Goal: Navigation & Orientation: Understand site structure

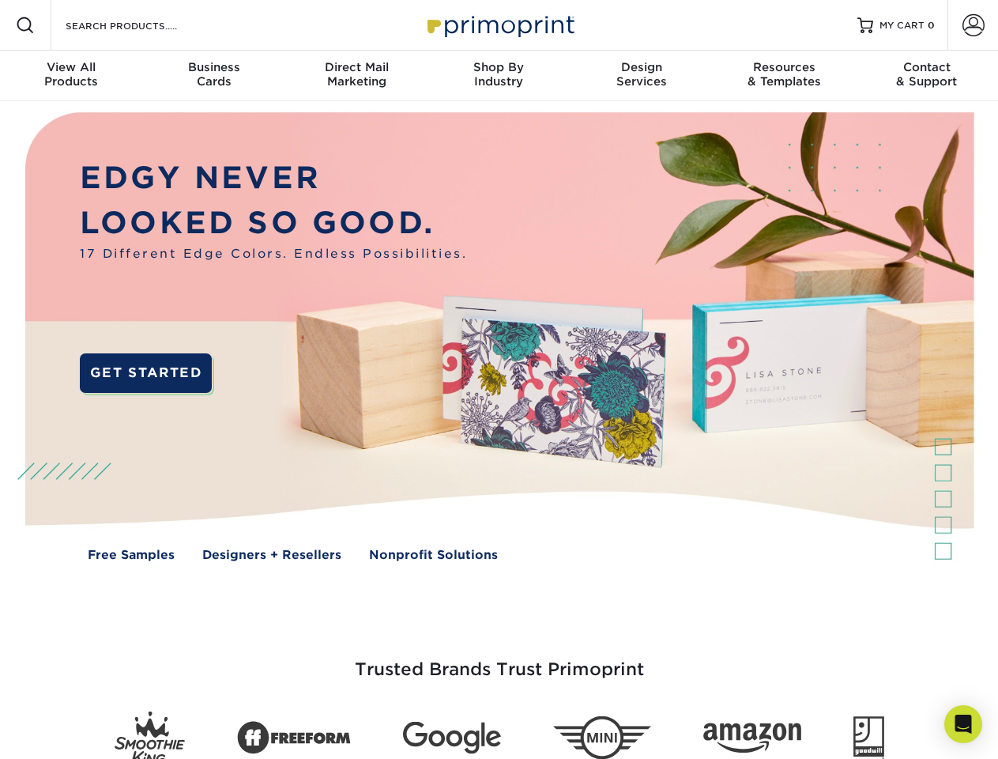
click at [499, 379] on img at bounding box center [499, 348] width 988 height 494
click at [25, 25] on span at bounding box center [25, 25] width 19 height 19
click at [973, 25] on span at bounding box center [974, 25] width 22 height 22
click at [71, 76] on div "View All Products" at bounding box center [71, 74] width 142 height 28
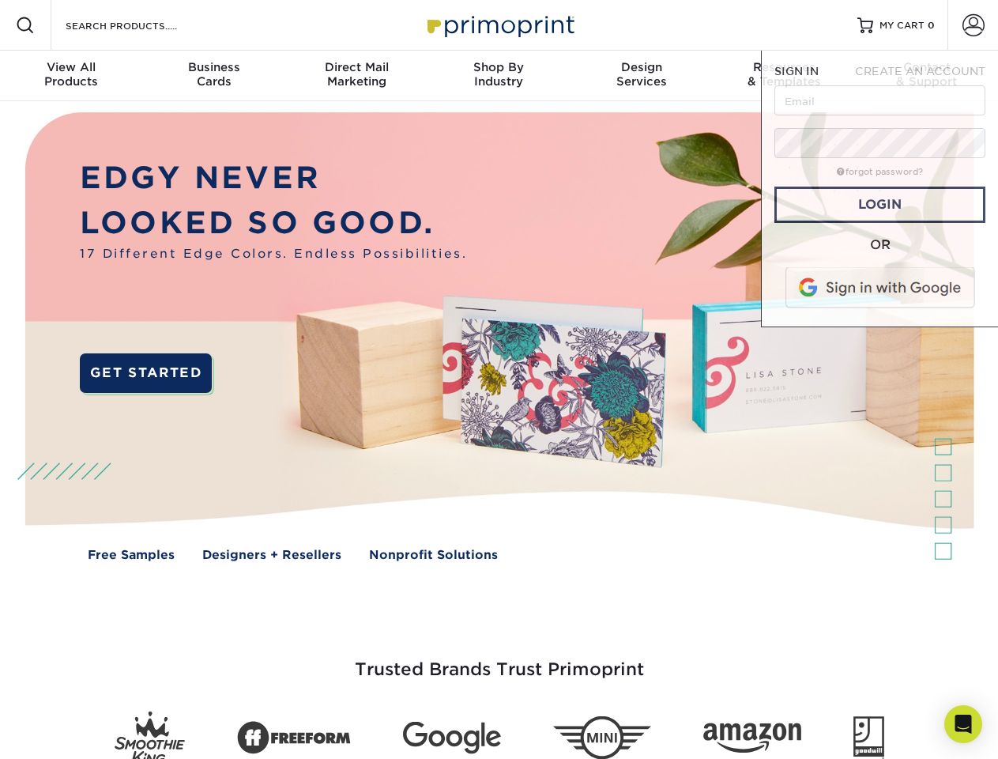
click at [213, 76] on div "Business Cards" at bounding box center [213, 74] width 142 height 28
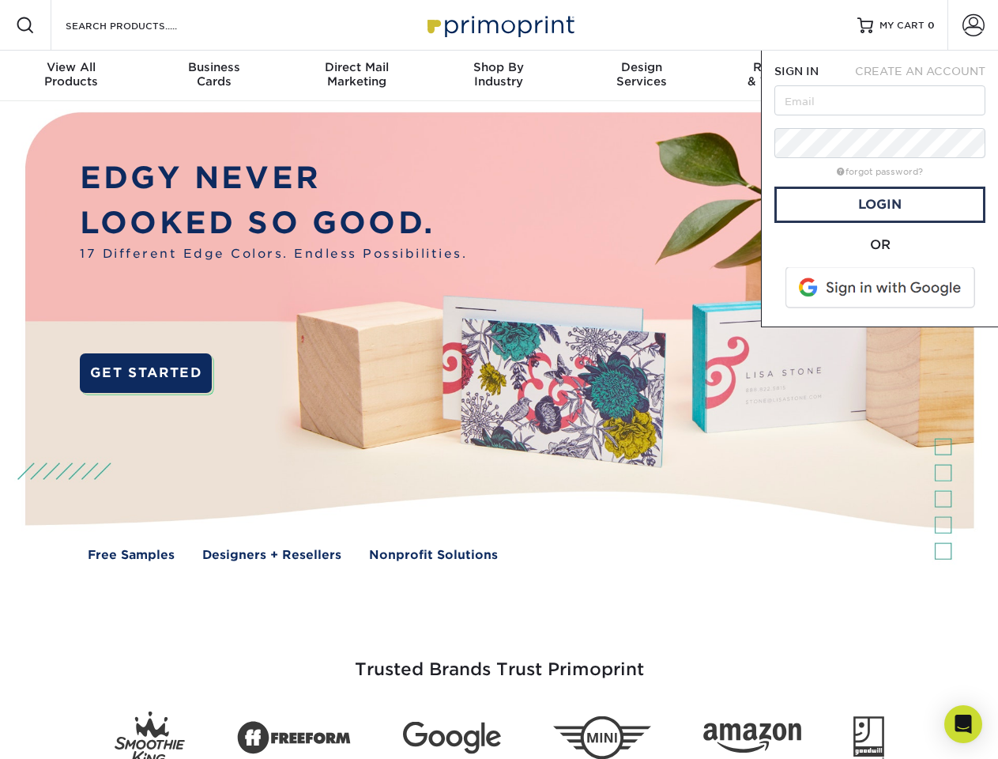
click at [356, 76] on div "Direct Mail Marketing" at bounding box center [356, 74] width 142 height 28
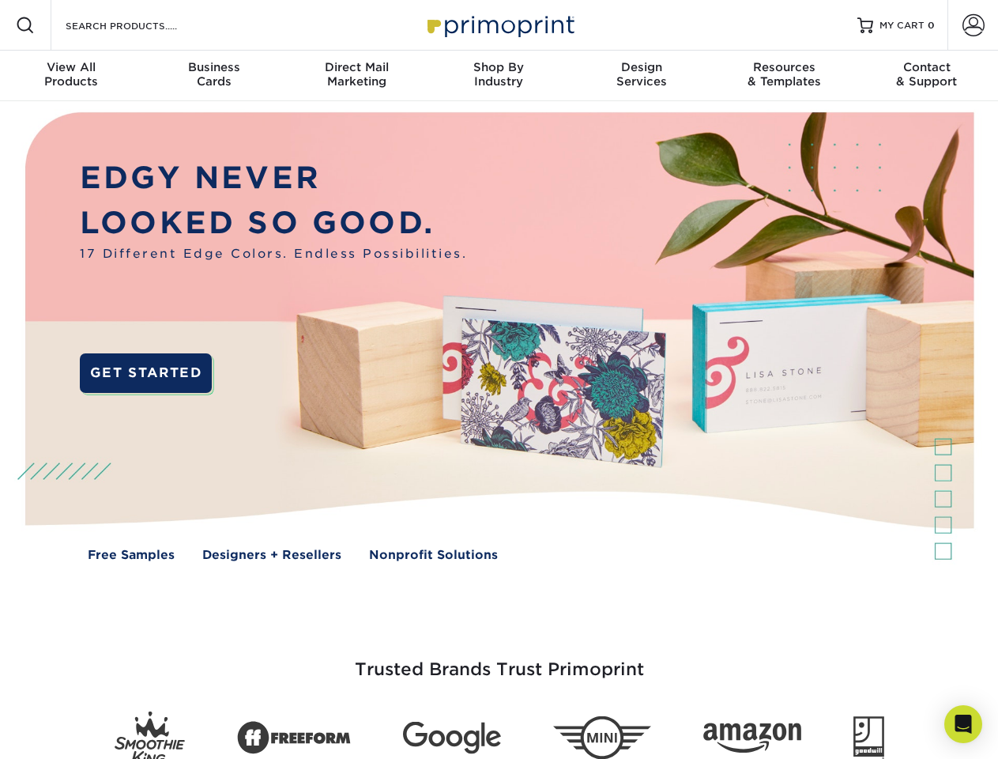
click at [499, 76] on div "Shop By Industry" at bounding box center [499, 74] width 142 height 28
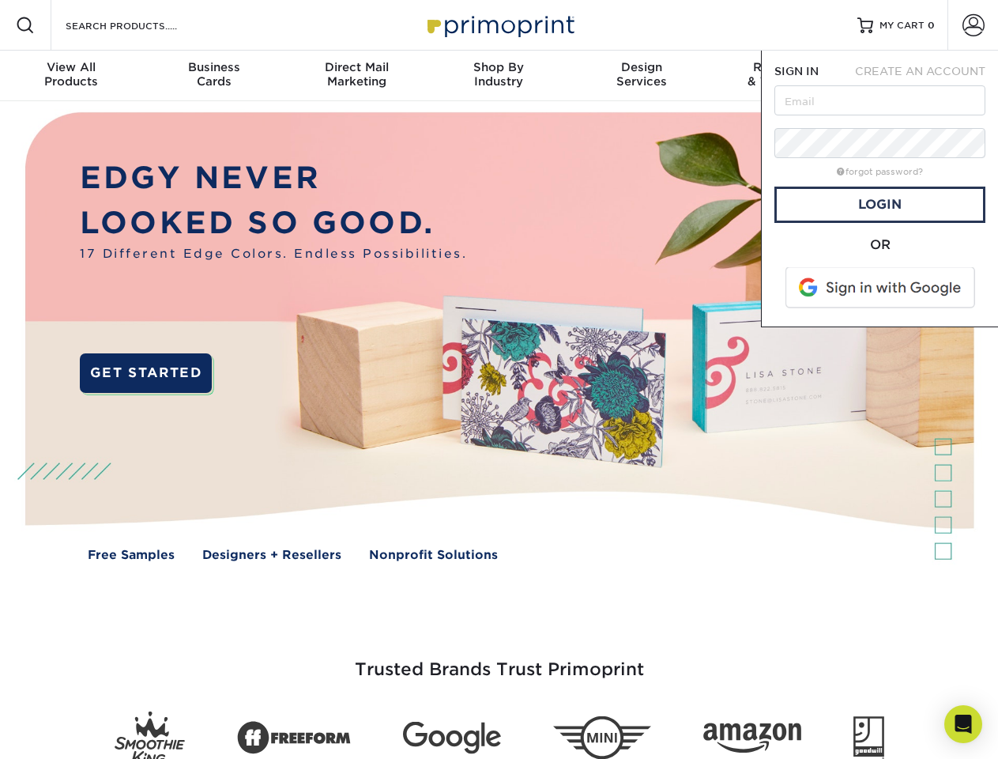
click at [642, 76] on div "Design Services" at bounding box center [642, 74] width 142 height 28
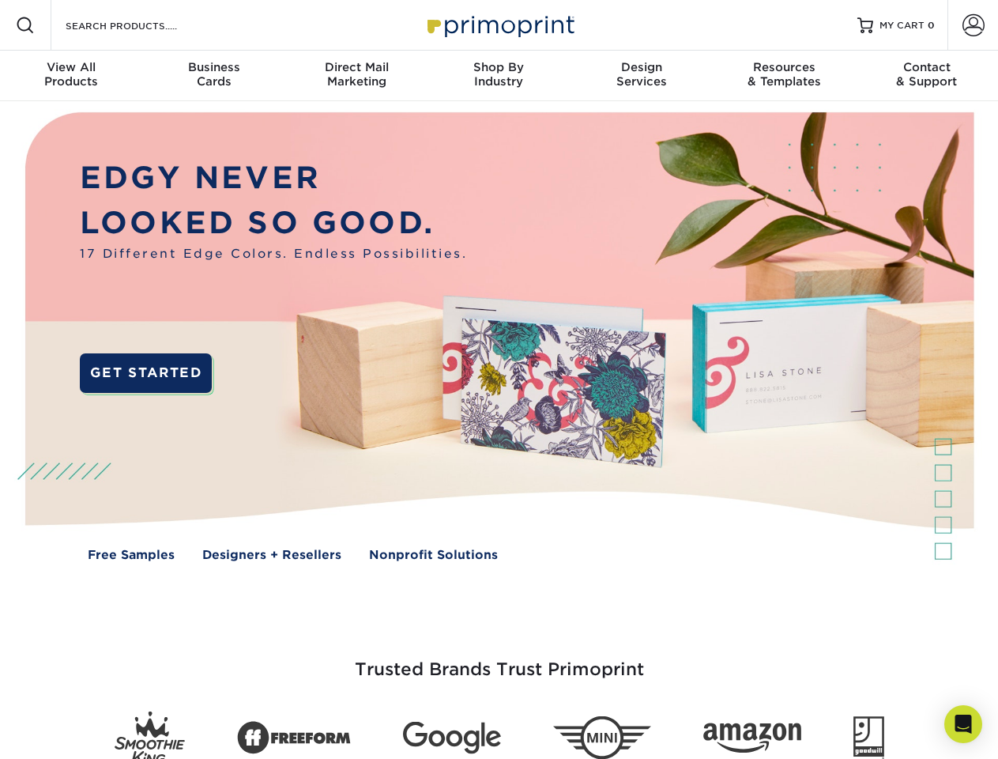
click at [784, 76] on span "SIGN IN" at bounding box center [797, 71] width 44 height 13
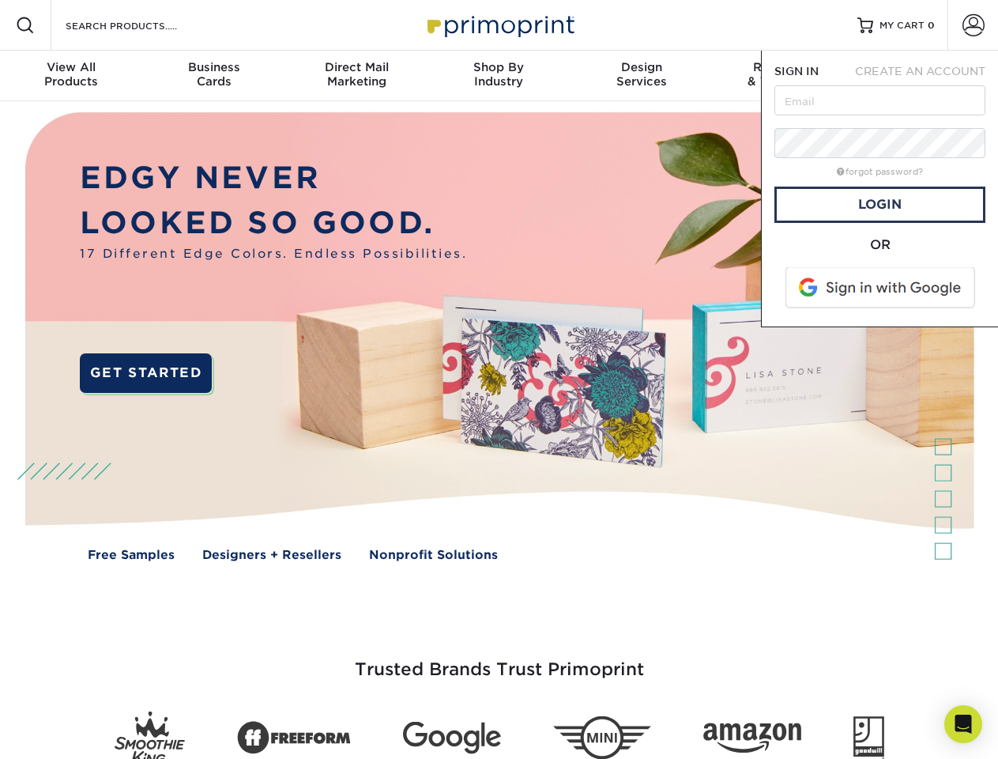
click at [927, 76] on div "Contact & Support" at bounding box center [927, 74] width 142 height 28
